Goal: Book appointment/travel/reservation

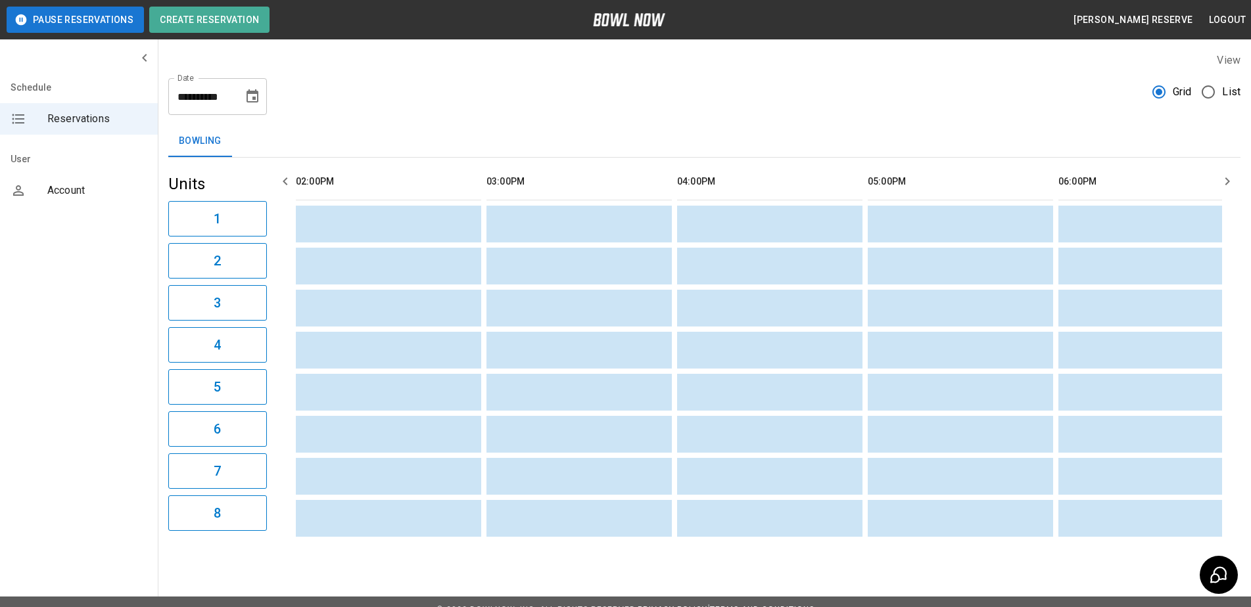
click at [250, 97] on icon "Choose date, selected date is Aug 18, 2025" at bounding box center [253, 97] width 16 height 16
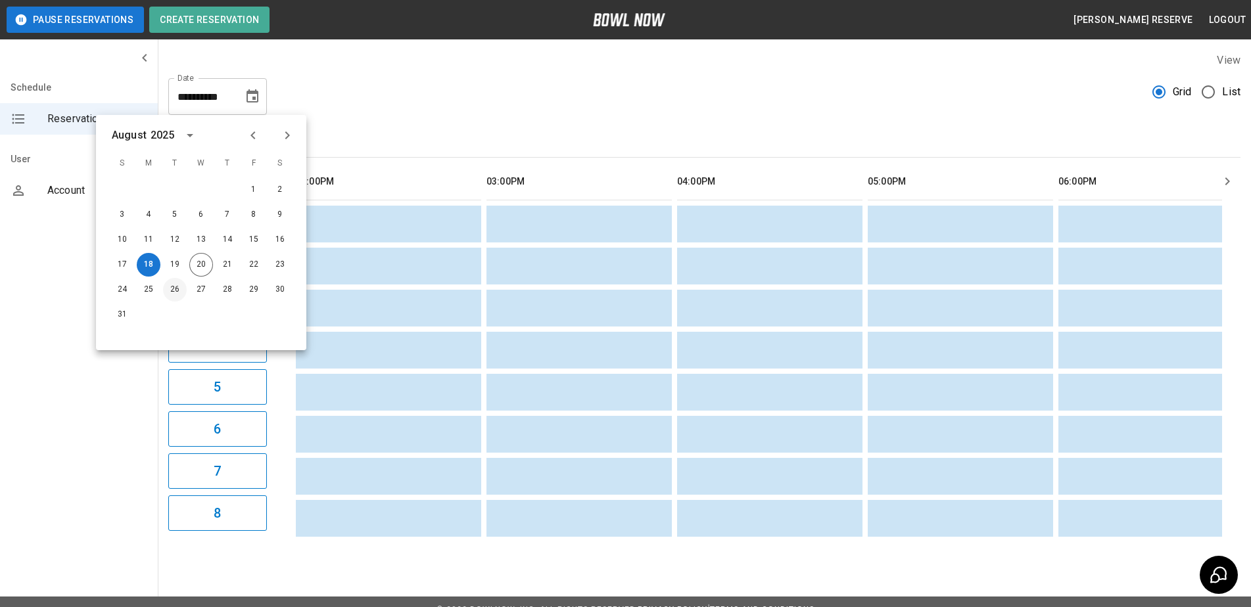
click at [174, 291] on button "26" at bounding box center [175, 290] width 24 height 24
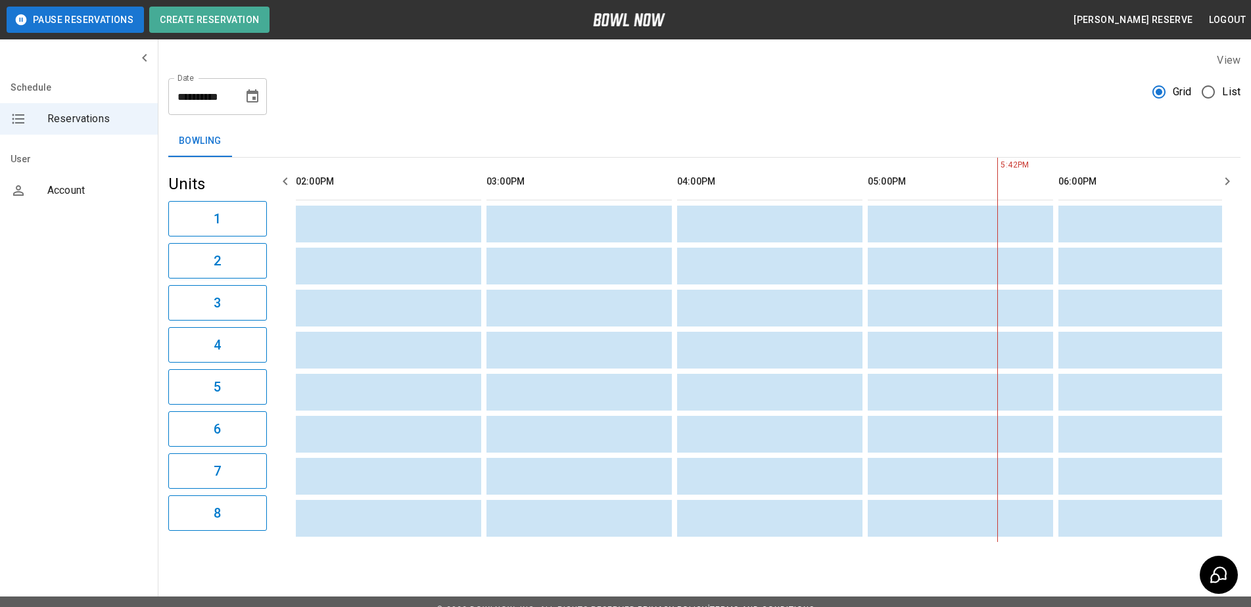
scroll to position [0, 1144]
click at [285, 181] on icon "button" at bounding box center [285, 182] width 16 height 16
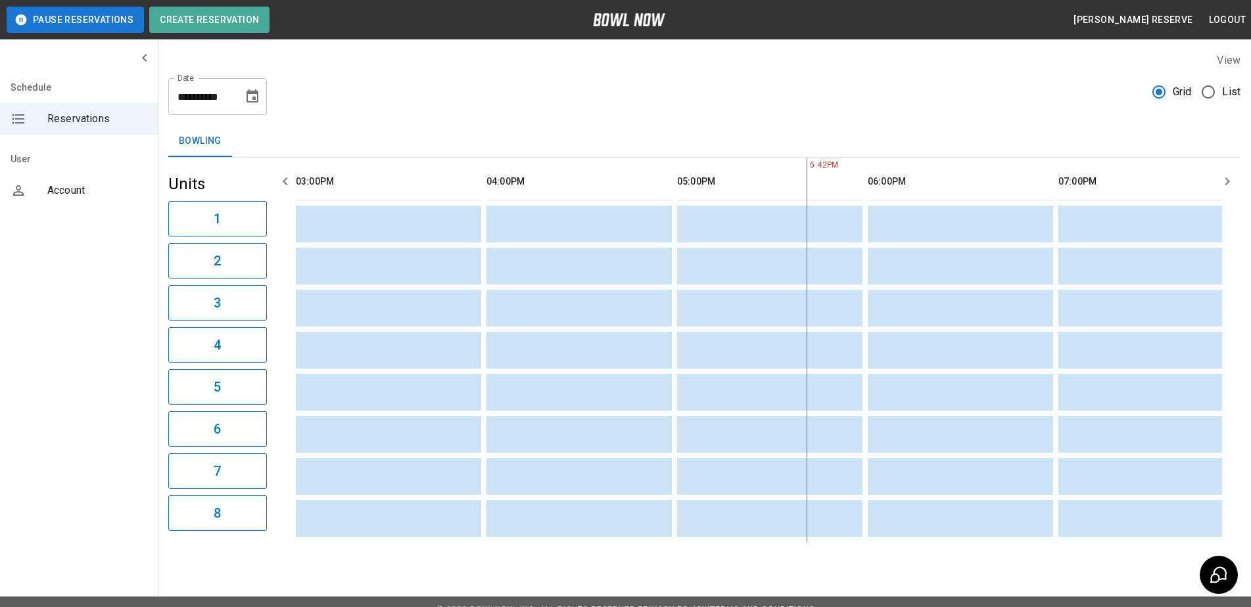
click at [285, 181] on icon "button" at bounding box center [285, 182] width 16 height 16
click at [1229, 179] on icon "button" at bounding box center [1227, 182] width 16 height 16
click at [1227, 179] on icon "button" at bounding box center [1227, 182] width 5 height 8
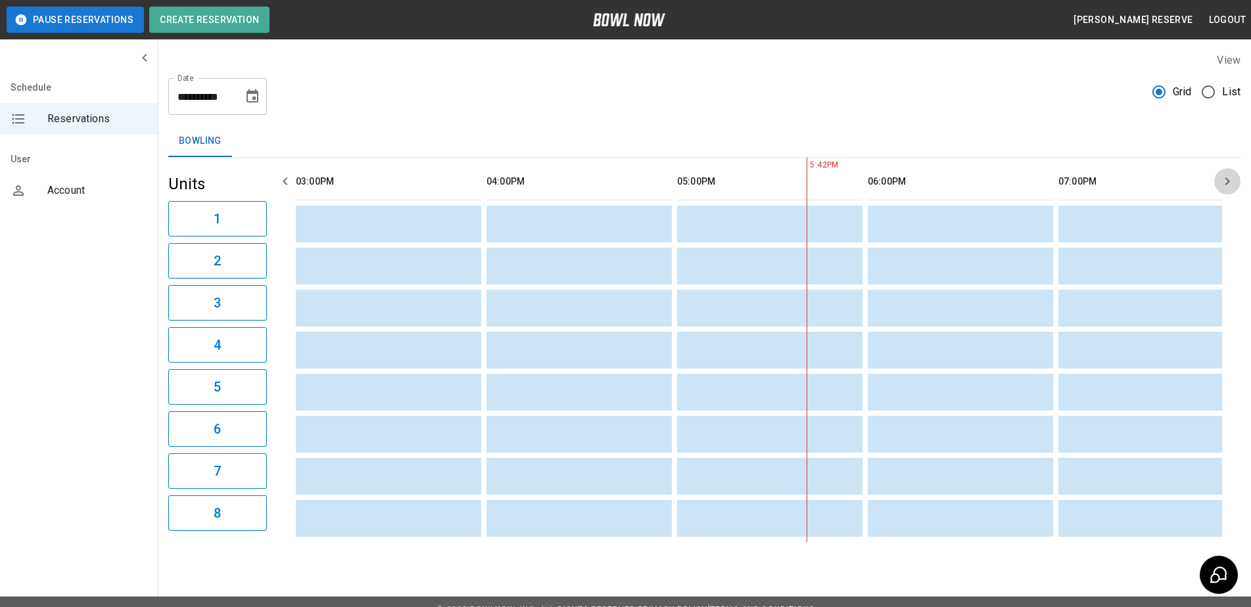
scroll to position [0, 953]
click at [1227, 179] on icon "button" at bounding box center [1227, 182] width 5 height 8
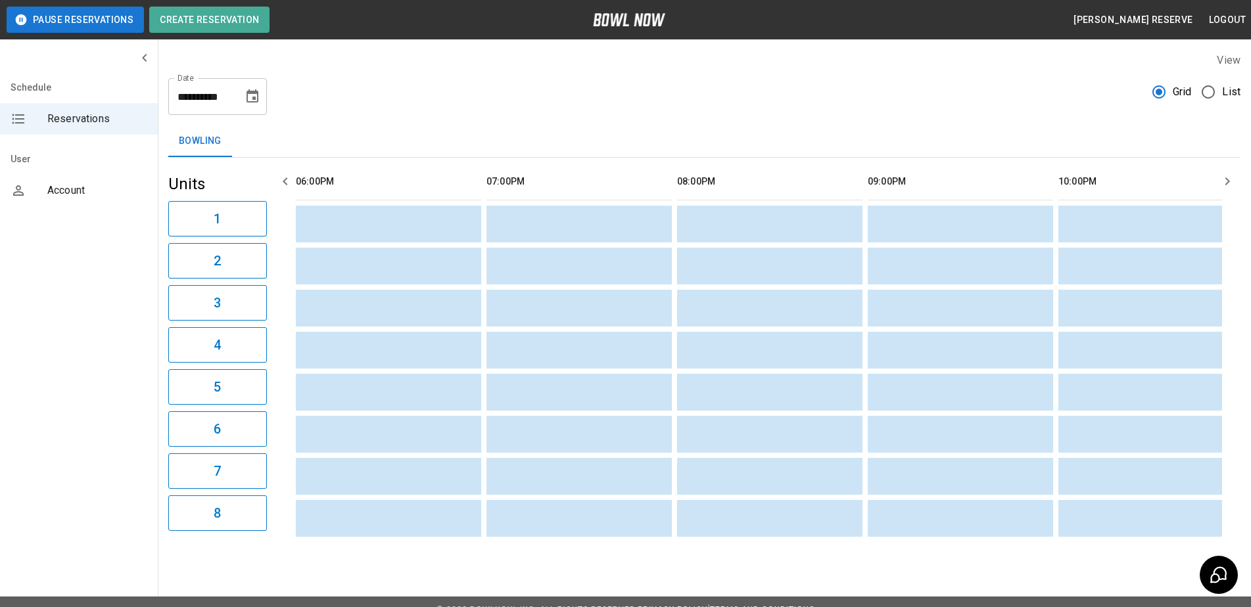
click at [1227, 179] on icon "button" at bounding box center [1227, 182] width 5 height 8
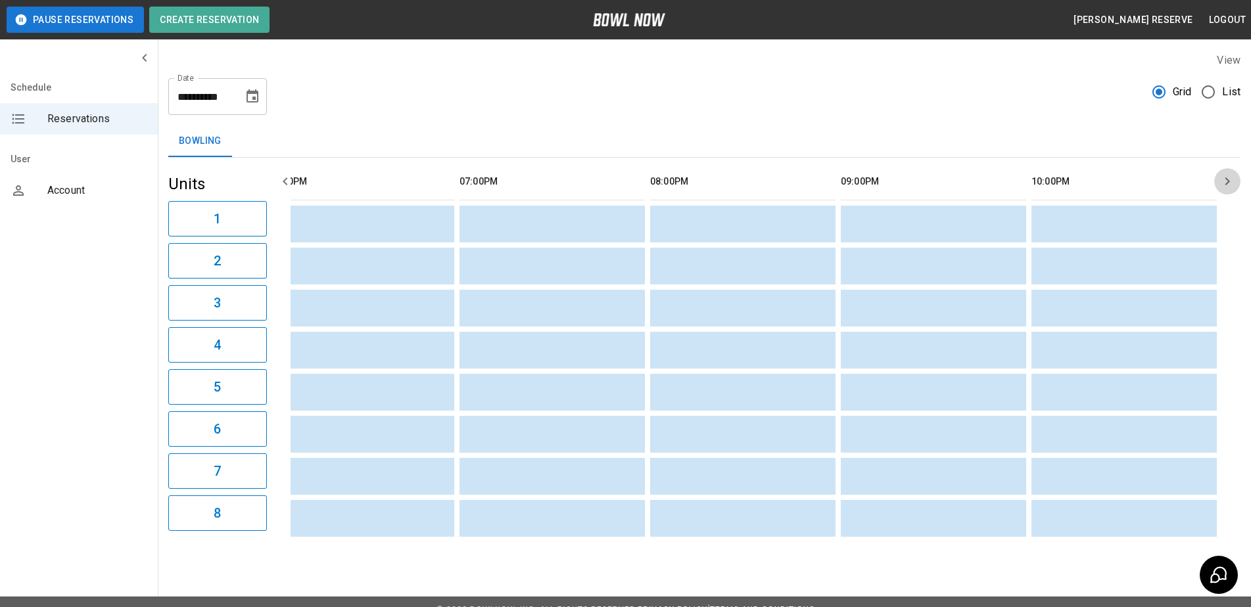
click at [1227, 179] on icon "button" at bounding box center [1227, 182] width 5 height 8
click at [283, 179] on icon "button" at bounding box center [285, 182] width 16 height 16
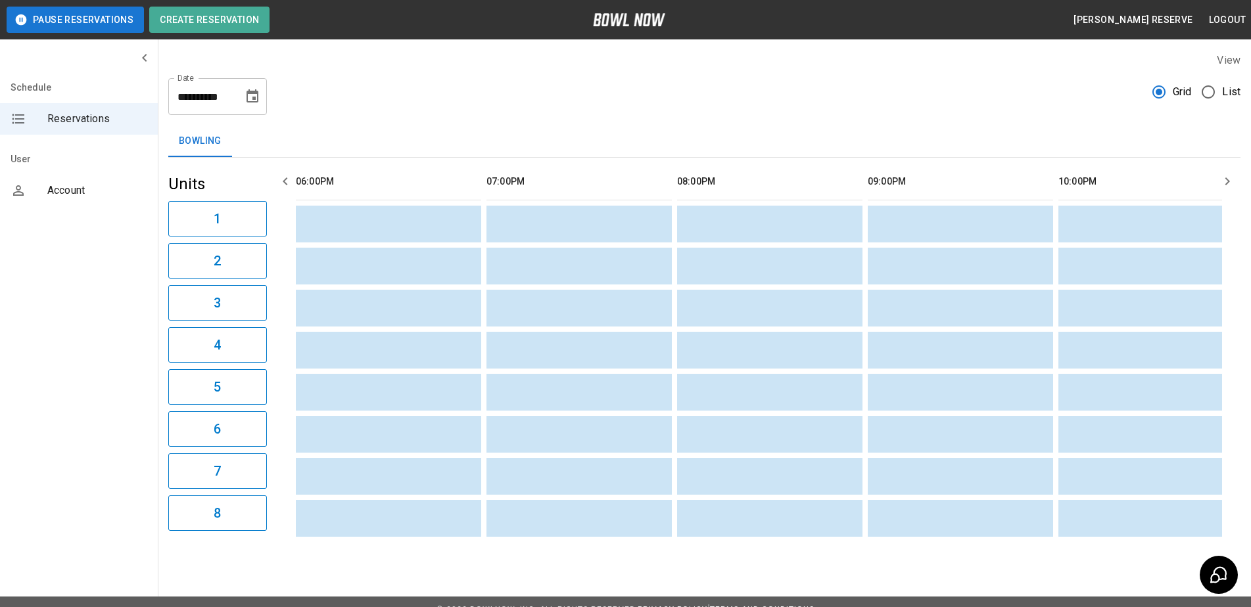
click at [285, 179] on icon "button" at bounding box center [285, 182] width 16 height 16
click at [285, 179] on icon "button" at bounding box center [285, 182] width 5 height 8
click at [253, 98] on icon "Choose date, selected date is Aug 26, 2025" at bounding box center [253, 95] width 12 height 13
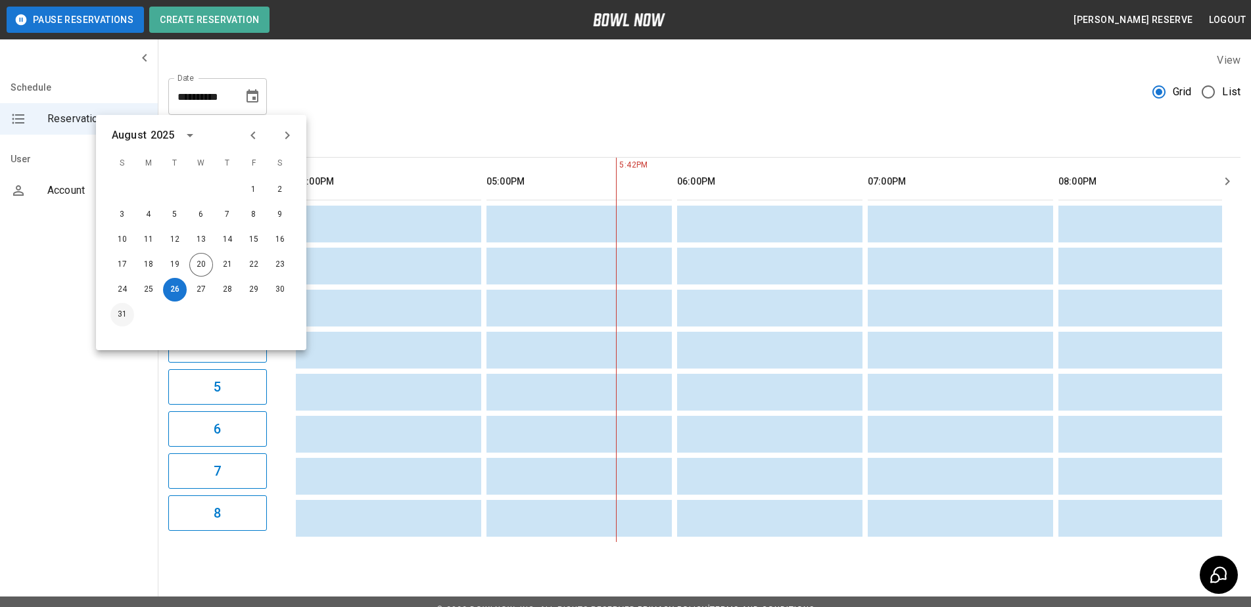
click at [123, 318] on button "31" at bounding box center [122, 315] width 24 height 24
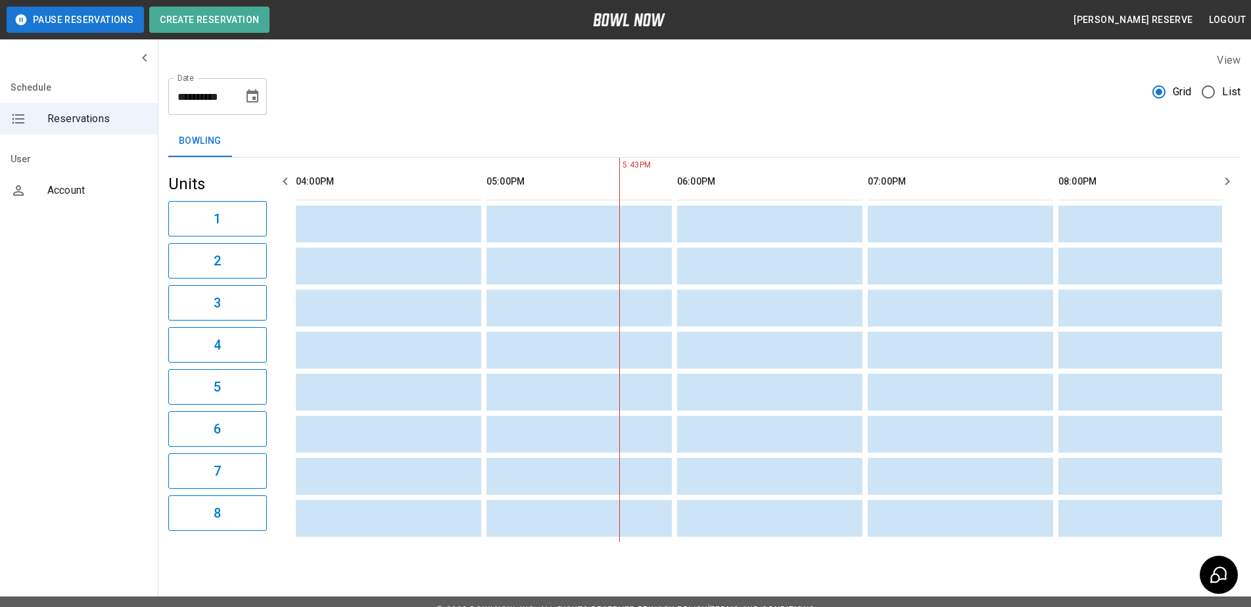
click at [283, 182] on icon "button" at bounding box center [285, 182] width 5 height 8
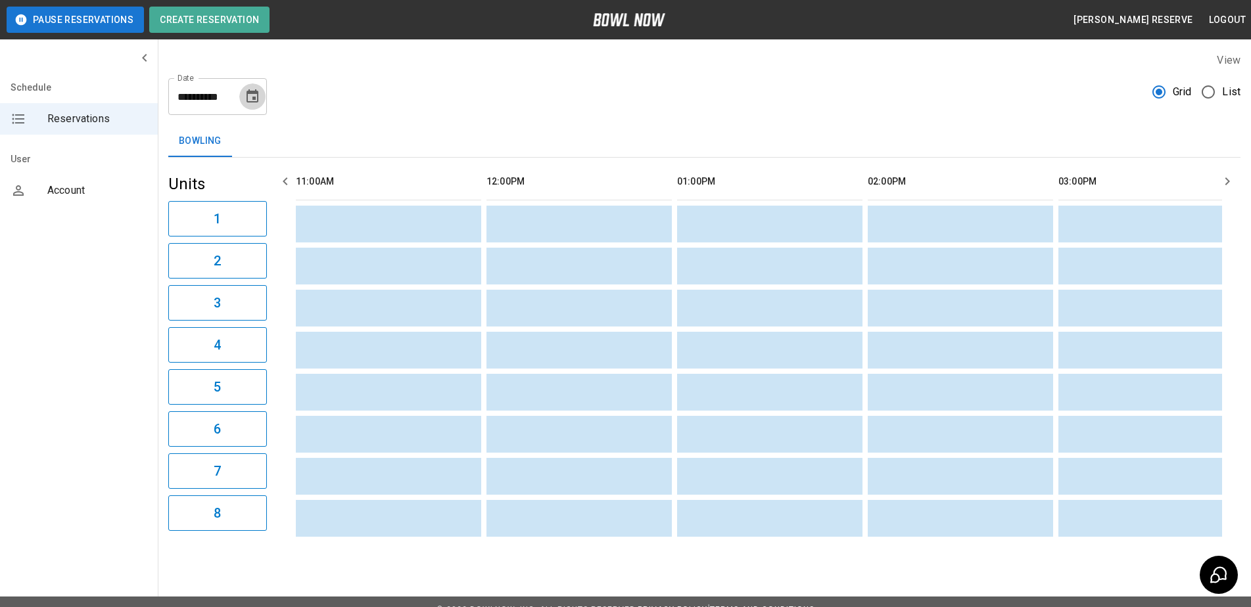
drag, startPoint x: 252, startPoint y: 94, endPoint x: 245, endPoint y: 109, distance: 17.1
click at [252, 96] on icon "Choose date, selected date is Aug 31, 2025" at bounding box center [253, 97] width 16 height 16
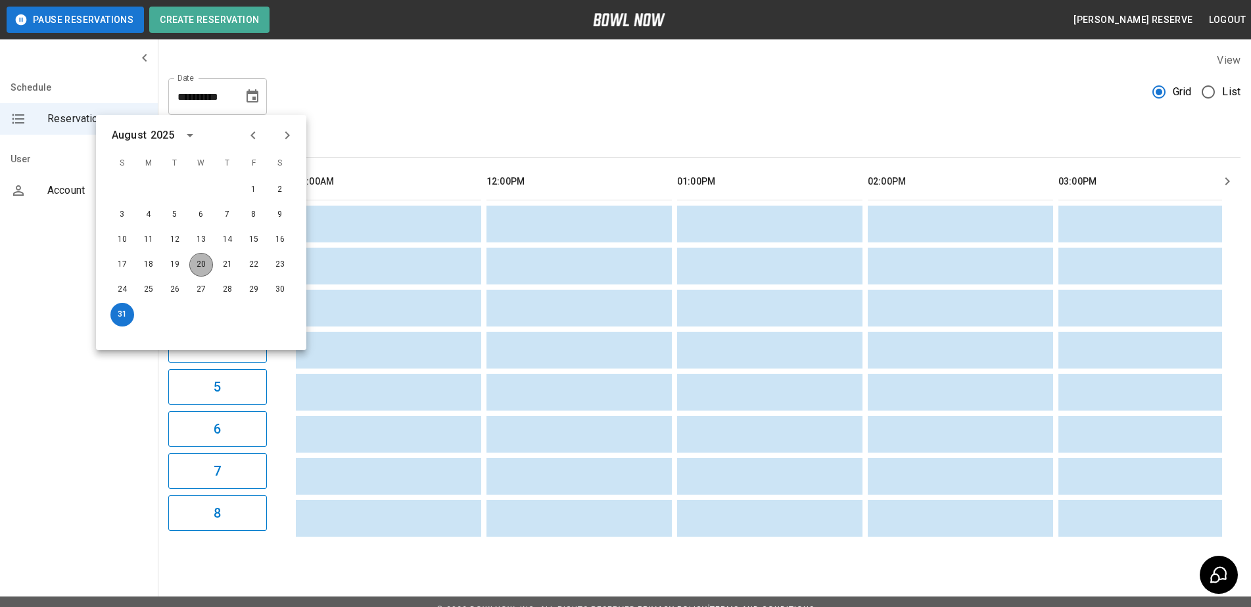
click at [203, 270] on button "20" at bounding box center [201, 265] width 24 height 24
type input "**********"
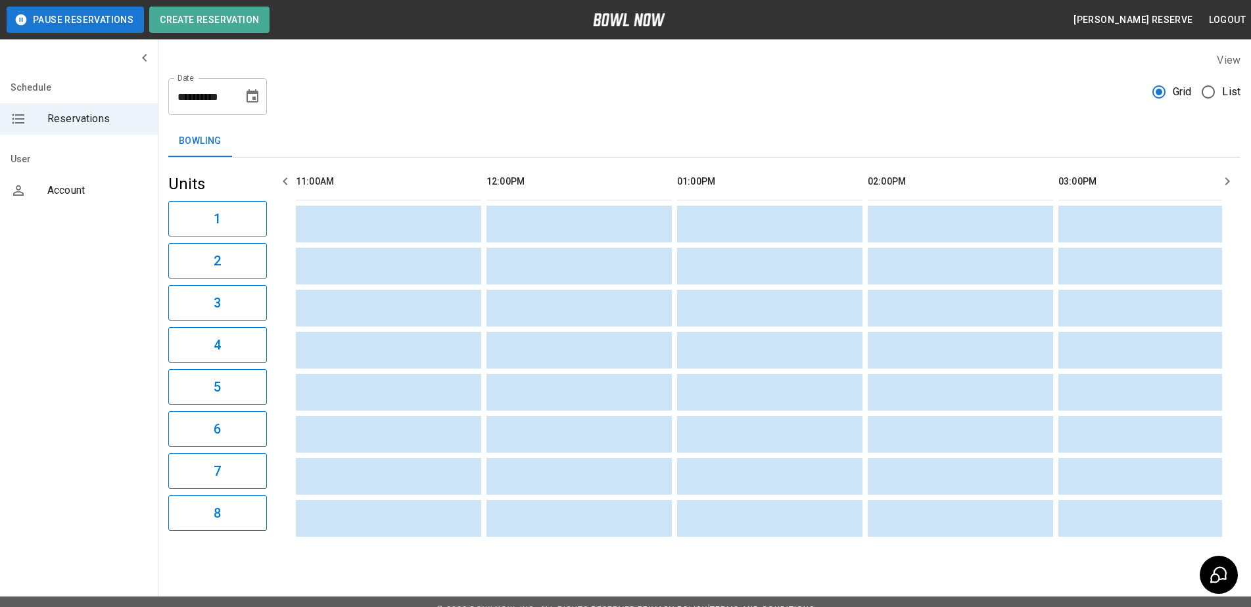
click at [1224, 181] on icon "button" at bounding box center [1227, 182] width 16 height 16
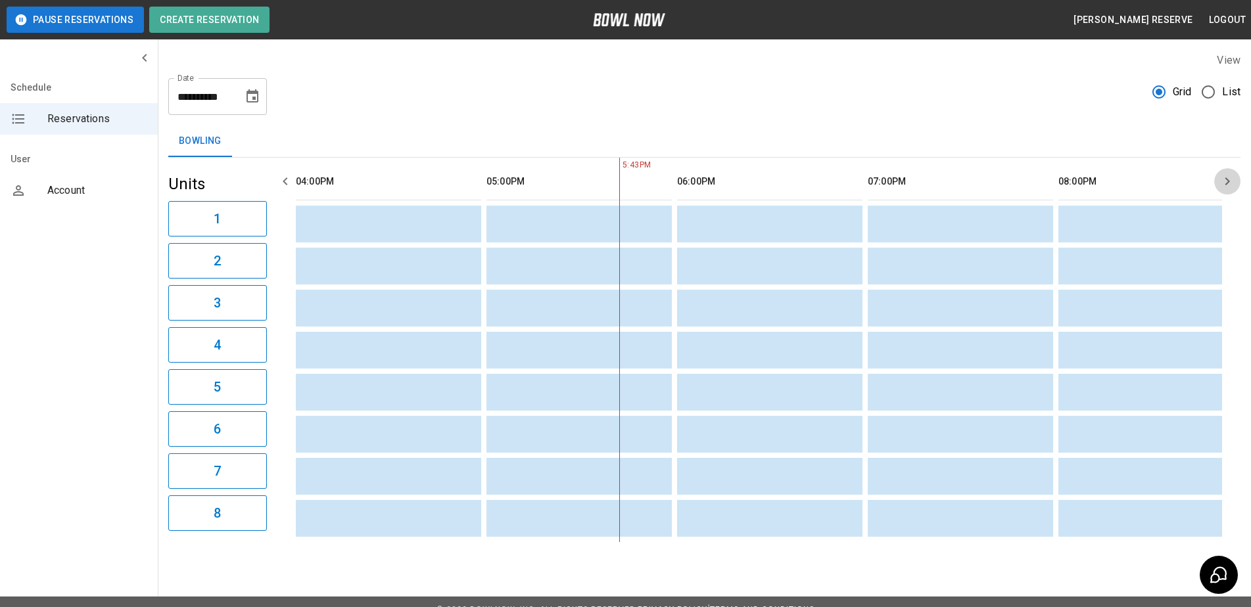
click at [1223, 181] on icon "button" at bounding box center [1227, 182] width 16 height 16
click at [1221, 181] on icon "button" at bounding box center [1227, 182] width 16 height 16
click at [1220, 181] on icon "button" at bounding box center [1227, 182] width 16 height 16
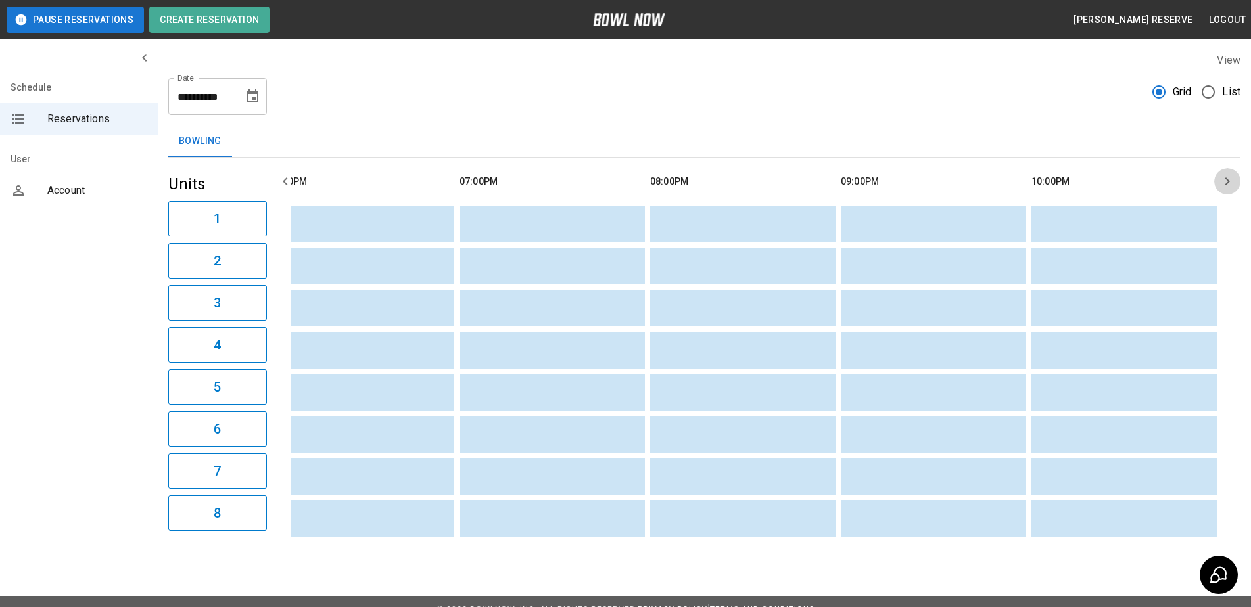
click at [1219, 181] on icon "button" at bounding box center [1227, 182] width 16 height 16
